Goal: Task Accomplishment & Management: Complete application form

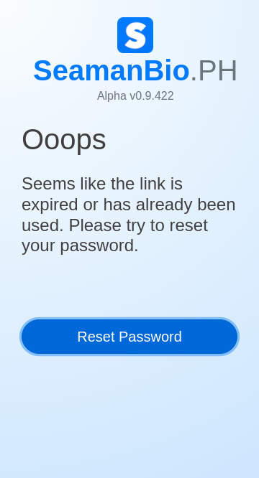
click at [117, 332] on link "Reset Password" at bounding box center [130, 337] width 216 height 34
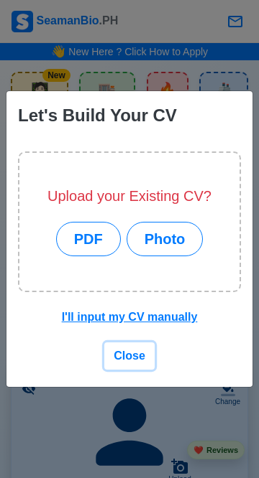
click at [131, 363] on button "Close" at bounding box center [129, 356] width 50 height 27
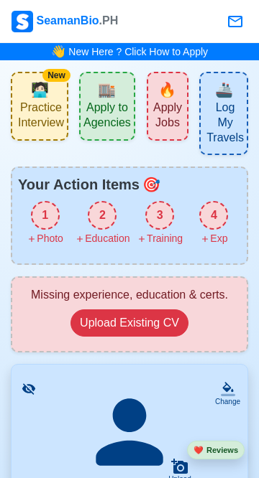
click at [162, 106] on span "Apply Jobs" at bounding box center [167, 117] width 33 height 33
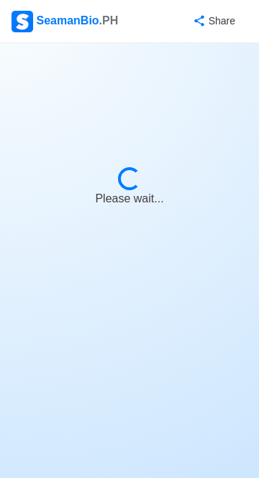
select select "Chief Officer"
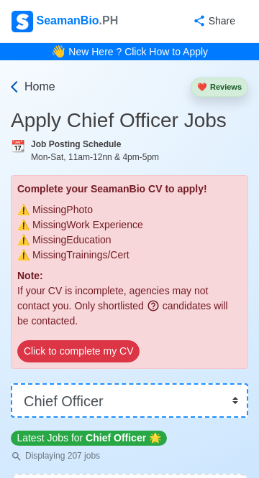
click at [14, 83] on icon at bounding box center [14, 86] width 6 height 11
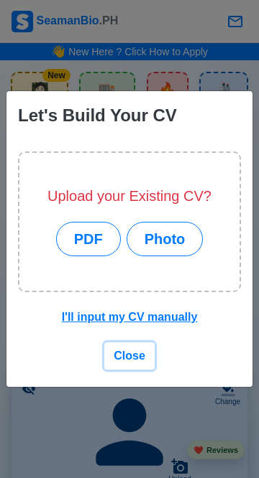
click at [134, 361] on span "Close" at bounding box center [130, 356] width 32 height 12
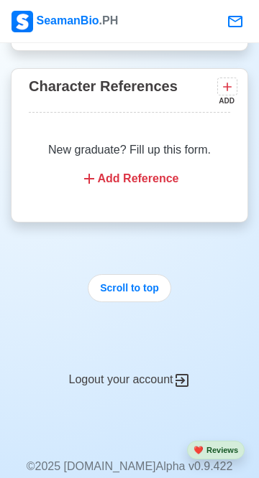
scroll to position [2628, 0]
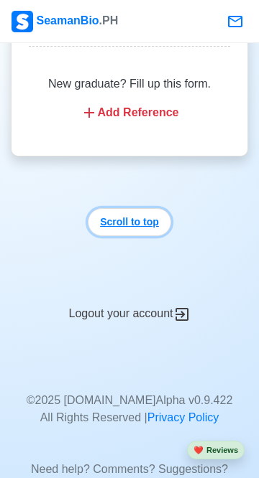
click at [125, 208] on button "Scroll to top" at bounding box center [129, 222] width 83 height 28
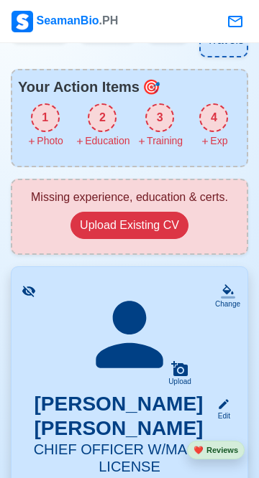
scroll to position [114, 0]
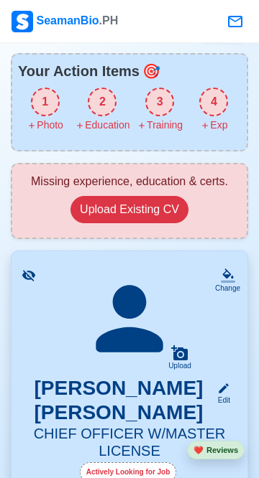
click at [141, 471] on div "Actively Looking for Job" at bounding box center [128, 473] width 97 height 20
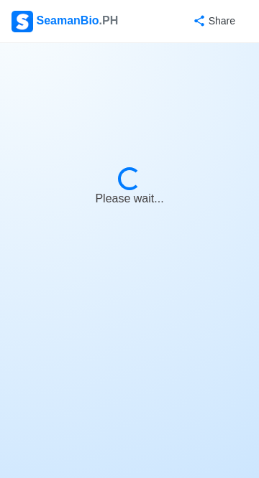
select select "Actively Looking for Job"
select select "Visible for Hiring"
select select "Married"
select select "[DEMOGRAPHIC_DATA]"
select select "PH"
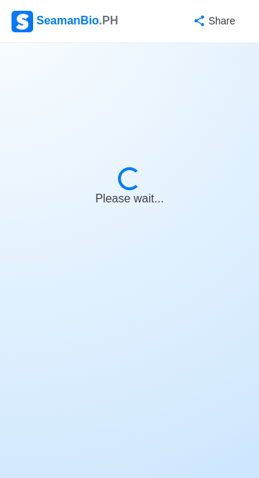
select select "5"
select select "3"
select select "4102416000000"
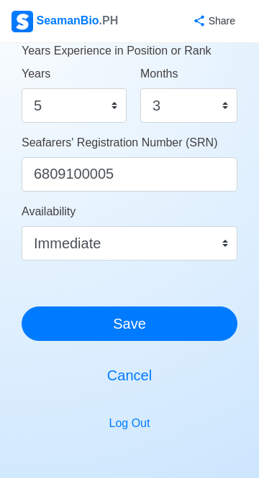
scroll to position [884, 0]
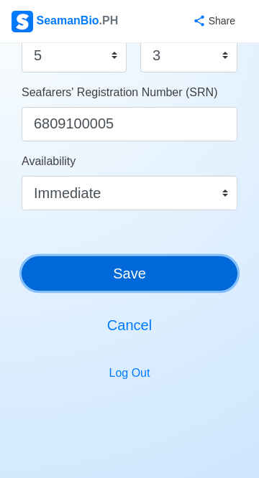
click at [121, 271] on button "Save" at bounding box center [130, 273] width 216 height 34
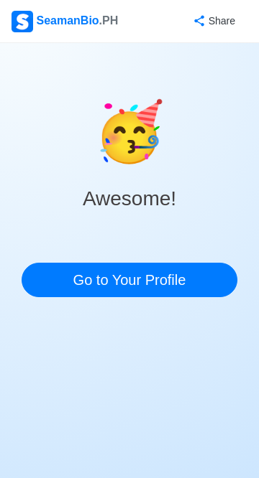
scroll to position [0, 0]
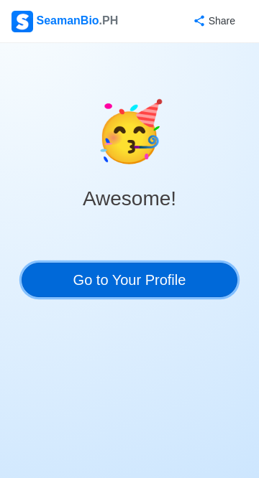
click at [111, 277] on link "Go to Your Profile" at bounding box center [130, 280] width 216 height 34
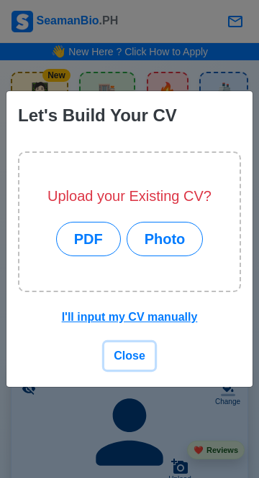
click at [129, 362] on span "Close" at bounding box center [130, 356] width 32 height 12
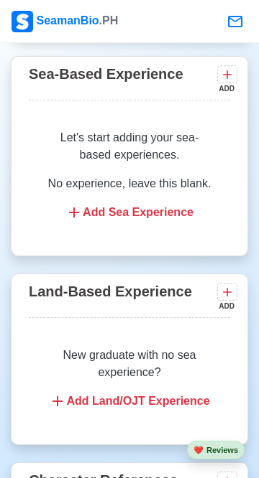
scroll to position [2276, 0]
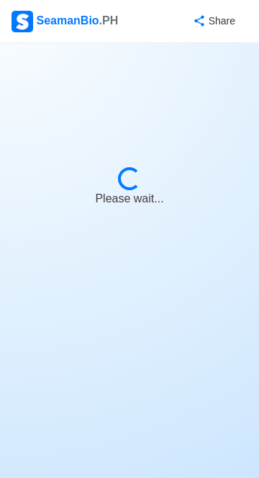
select select "Actively Looking for Job"
select select "Visible for Hiring"
select select "Married"
select select "[DEMOGRAPHIC_DATA]"
select select "PH"
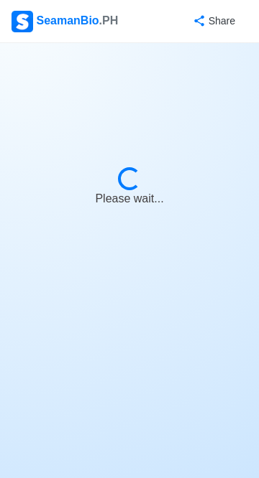
select select "5"
select select "3"
select select "4102416000000"
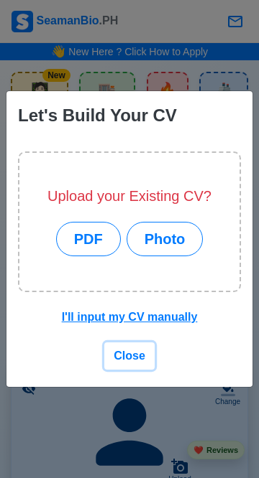
click at [119, 348] on button "Close" at bounding box center [129, 356] width 50 height 27
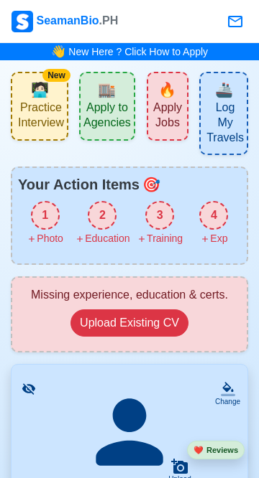
click at [108, 103] on span "Apply to Agencies" at bounding box center [106, 117] width 47 height 33
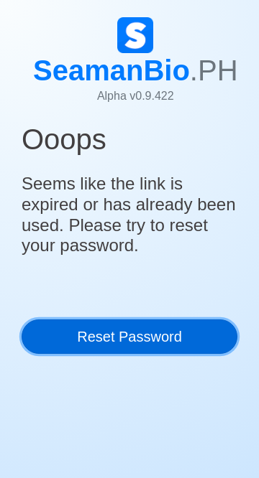
click at [119, 339] on link "Reset Password" at bounding box center [130, 337] width 216 height 34
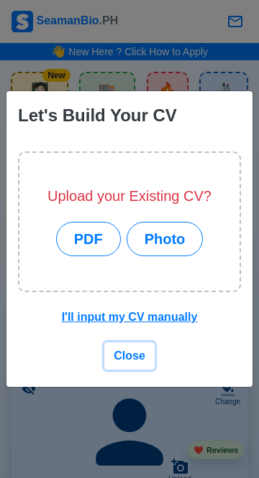
click at [128, 358] on span "Close" at bounding box center [130, 356] width 32 height 12
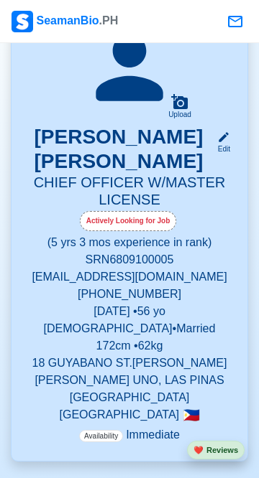
scroll to position [366, 0]
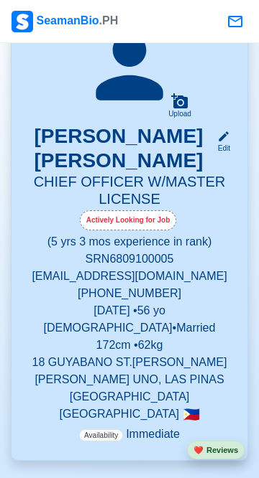
click at [136, 216] on div "Actively Looking for Job" at bounding box center [128, 220] width 97 height 20
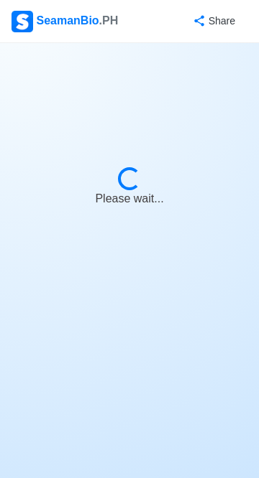
select select "Actively Looking for Job"
select select "Visible for Hiring"
select select "Married"
select select "[DEMOGRAPHIC_DATA]"
select select "PH"
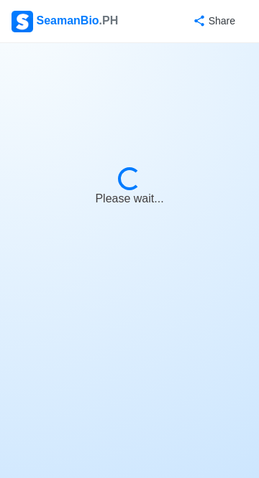
select select "5"
select select "3"
select select "4102416000000"
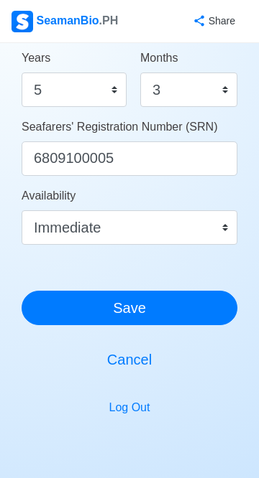
scroll to position [884, 0]
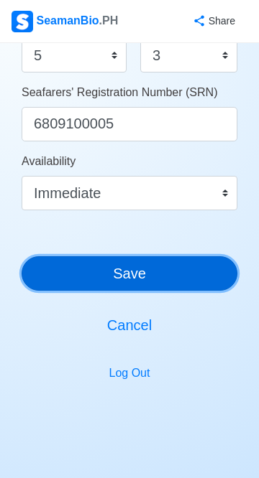
click at [206, 269] on button "Save" at bounding box center [130, 273] width 216 height 34
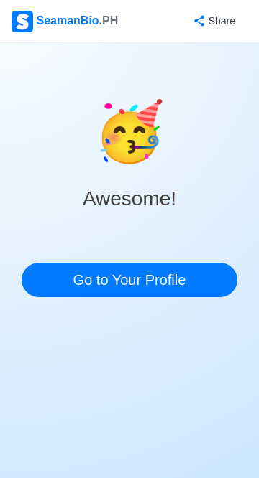
scroll to position [0, 0]
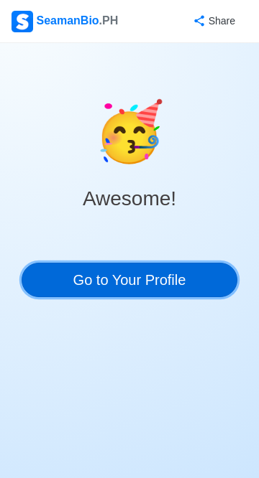
click at [214, 276] on link "Go to Your Profile" at bounding box center [130, 280] width 216 height 34
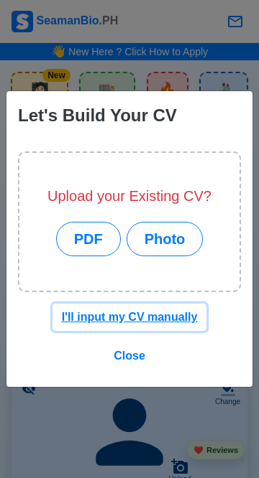
click at [173, 323] on u "I'll input my CV manually" at bounding box center [130, 317] width 136 height 12
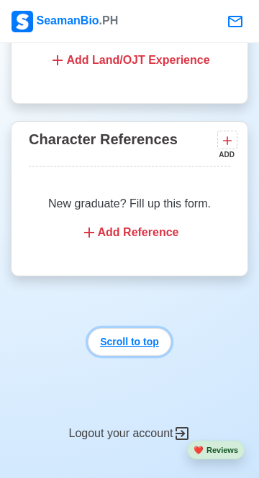
click at [134, 329] on button "Scroll to top" at bounding box center [129, 342] width 83 height 28
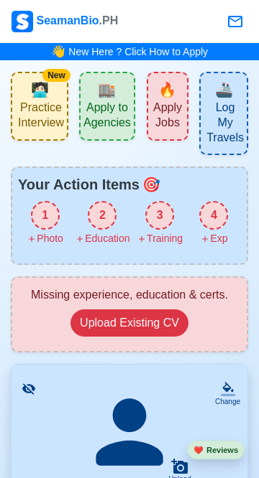
click at [29, 114] on span "Practice Interview" at bounding box center [41, 117] width 46 height 33
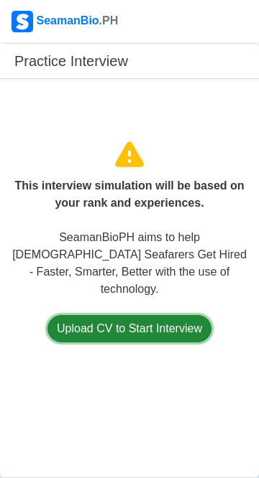
click at [94, 341] on button "Upload CV to Start Interview" at bounding box center [129, 328] width 164 height 27
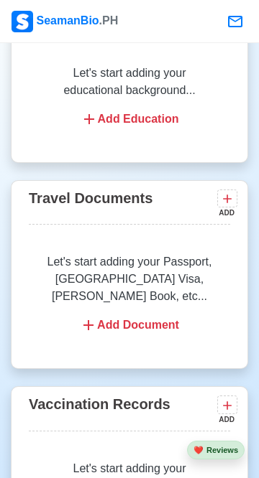
scroll to position [1389, 0]
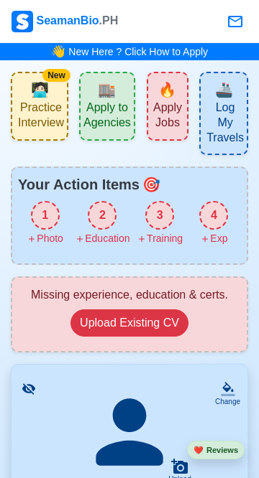
click at [233, 21] on icon at bounding box center [235, 21] width 14 height 11
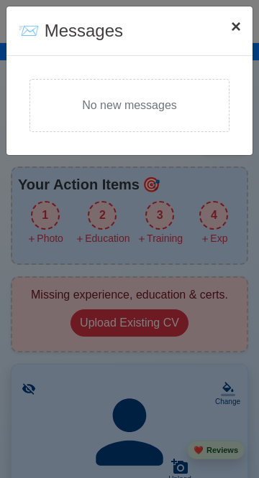
click at [238, 21] on span "×" at bounding box center [236, 26] width 10 height 19
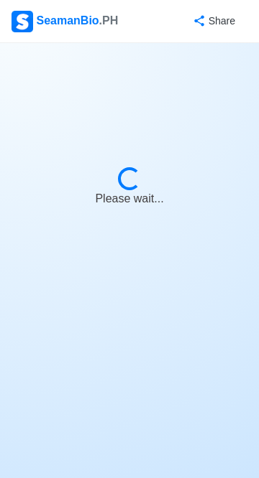
select select "Actively Looking for Job"
select select "Visible for Hiring"
select select "Married"
select select "[DEMOGRAPHIC_DATA]"
select select "PH"
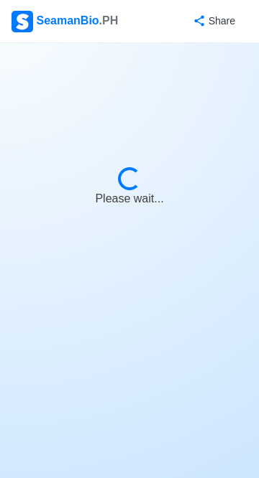
select select "5"
select select "3"
select select "4102416000000"
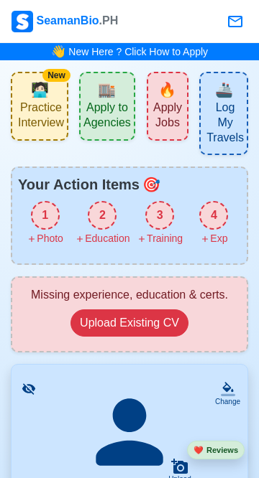
click at [172, 111] on span "Apply Jobs" at bounding box center [167, 117] width 33 height 33
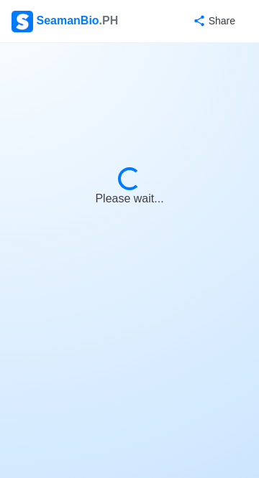
select select "Chief Officer"
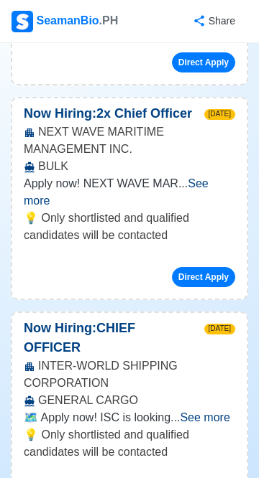
scroll to position [2514, 0]
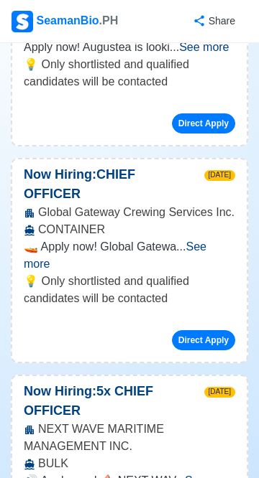
scroll to position [6923, 0]
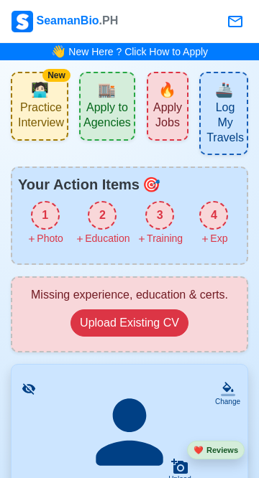
click at [121, 52] on link "New Here ? Click How to Apply" at bounding box center [137, 51] width 139 height 11
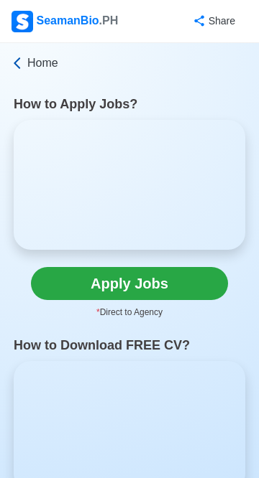
click at [18, 65] on icon at bounding box center [17, 63] width 14 height 14
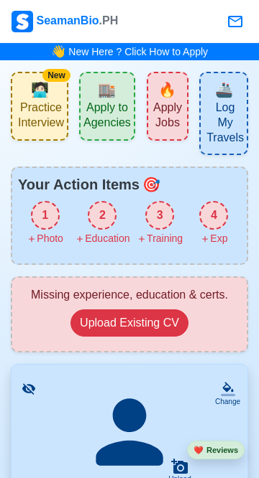
click at [54, 17] on div "SeamanBio .PH" at bounding box center [64, 22] width 106 height 22
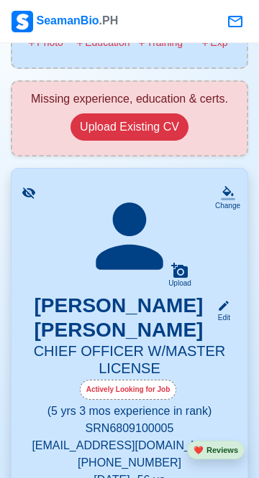
scroll to position [197, 0]
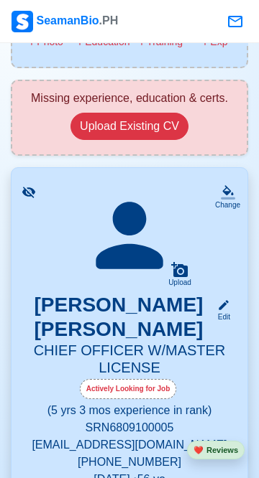
click at [136, 249] on icon at bounding box center [129, 236] width 67 height 67
click at [172, 273] on icon at bounding box center [179, 269] width 17 height 17
click at [0, 0] on input "Upload" at bounding box center [0, 0] width 0 height 0
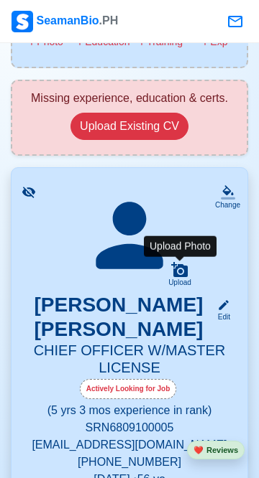
click at [174, 272] on icon at bounding box center [179, 269] width 17 height 15
click at [0, 0] on input "Upload" at bounding box center [0, 0] width 0 height 0
click at [162, 243] on div "Upload Photo" at bounding box center [180, 246] width 73 height 21
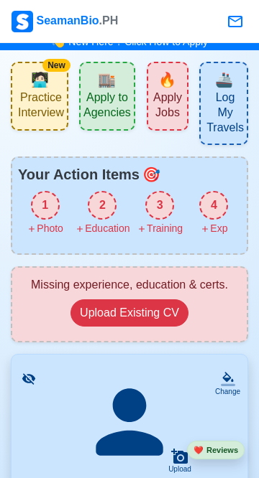
scroll to position [0, 0]
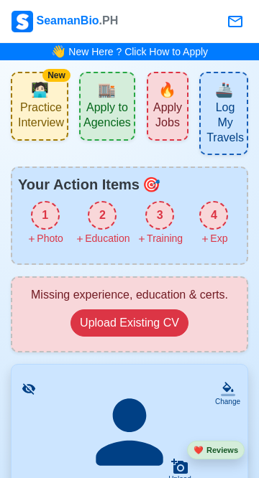
click at [41, 213] on div "1" at bounding box center [45, 215] width 29 height 29
click at [49, 216] on div "1" at bounding box center [45, 215] width 29 height 29
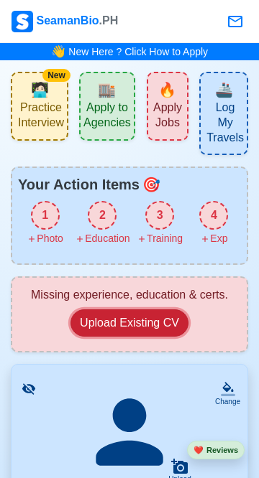
click at [126, 320] on button "Upload Existing CV" at bounding box center [129, 323] width 118 height 27
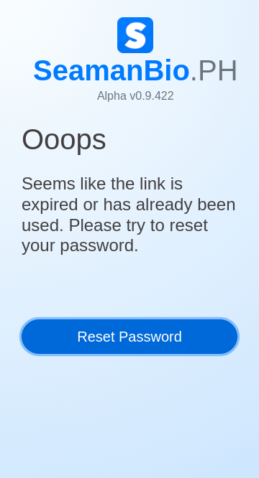
click at [126, 341] on link "Reset Password" at bounding box center [130, 337] width 216 height 34
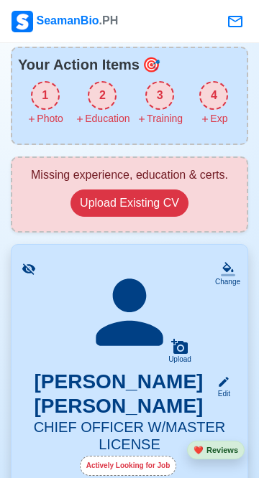
scroll to position [121, 0]
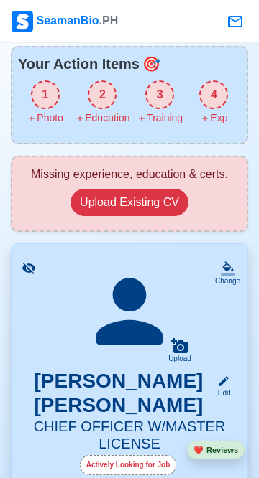
click at [225, 273] on icon at bounding box center [228, 268] width 14 height 14
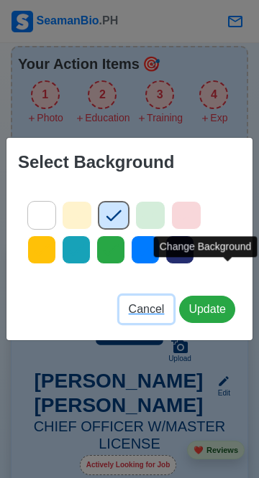
click at [146, 315] on span "Cancel" at bounding box center [147, 309] width 36 height 12
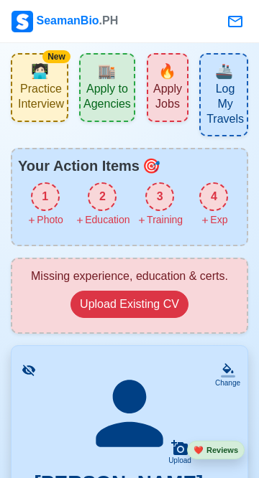
scroll to position [18, 0]
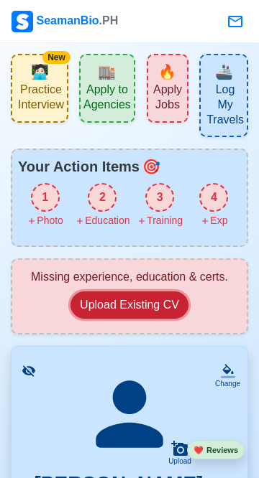
click at [115, 305] on button "Upload Existing CV" at bounding box center [129, 305] width 118 height 27
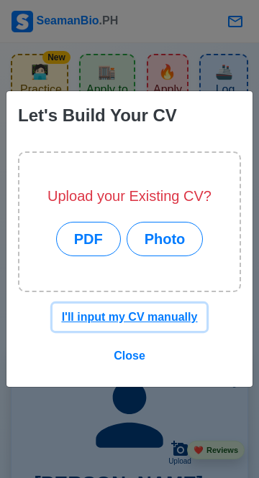
click at [108, 315] on u "I'll input my CV manually" at bounding box center [130, 317] width 136 height 12
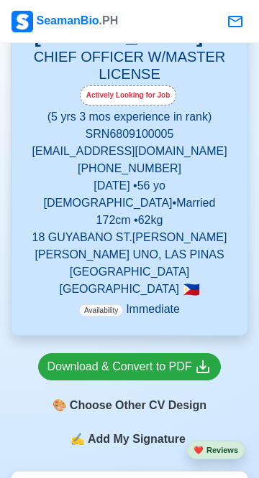
scroll to position [500, 0]
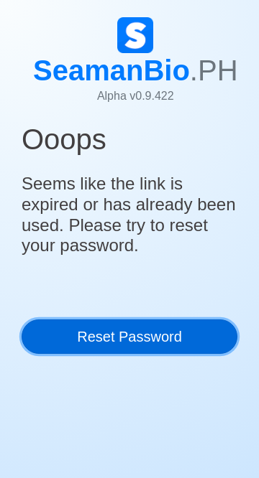
click at [177, 331] on link "Reset Password" at bounding box center [130, 337] width 216 height 34
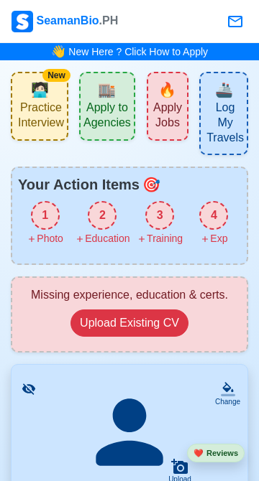
click at [42, 16] on div "SeamanBio .PH" at bounding box center [64, 22] width 106 height 22
click at [170, 108] on span "Apply Jobs" at bounding box center [167, 117] width 33 height 33
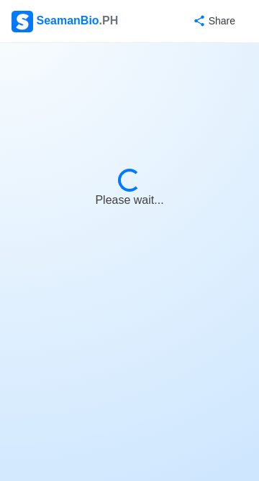
select select "Chief Officer"
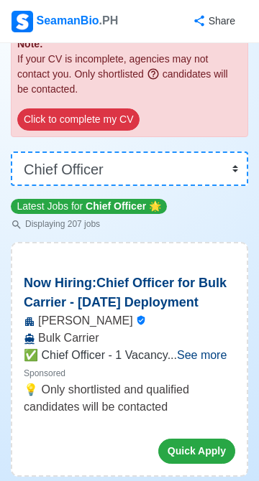
scroll to position [232, 0]
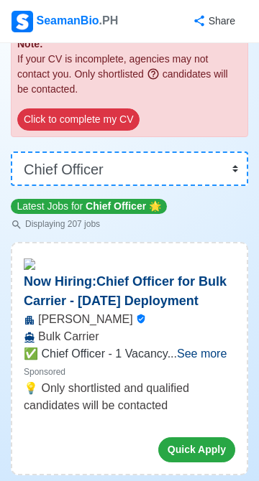
click at [208, 360] on span "See more" at bounding box center [202, 354] width 50 height 12
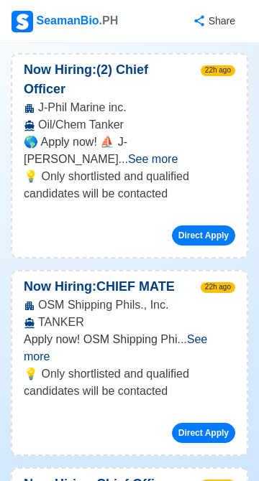
scroll to position [992, 0]
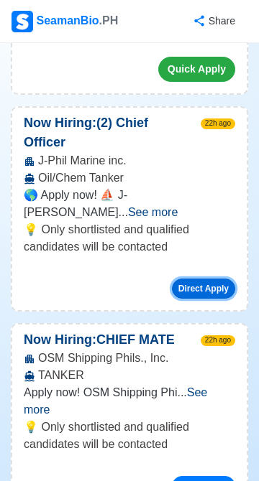
click at [213, 279] on button "Direct Apply" at bounding box center [203, 289] width 63 height 20
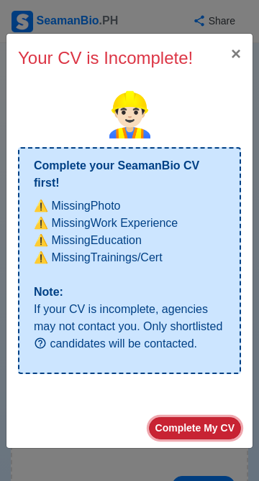
click at [209, 419] on button "Complete My CV" at bounding box center [195, 428] width 92 height 22
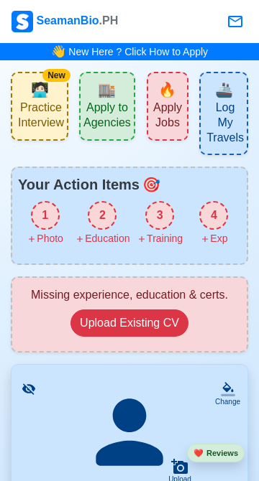
scroll to position [37, 0]
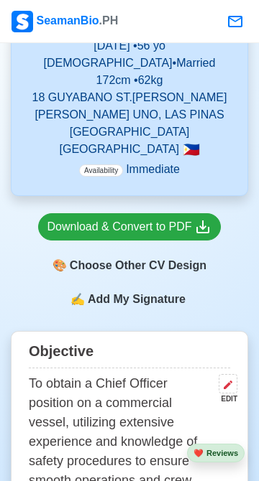
scroll to position [630, 0]
